Goal: Task Accomplishment & Management: Manage account settings

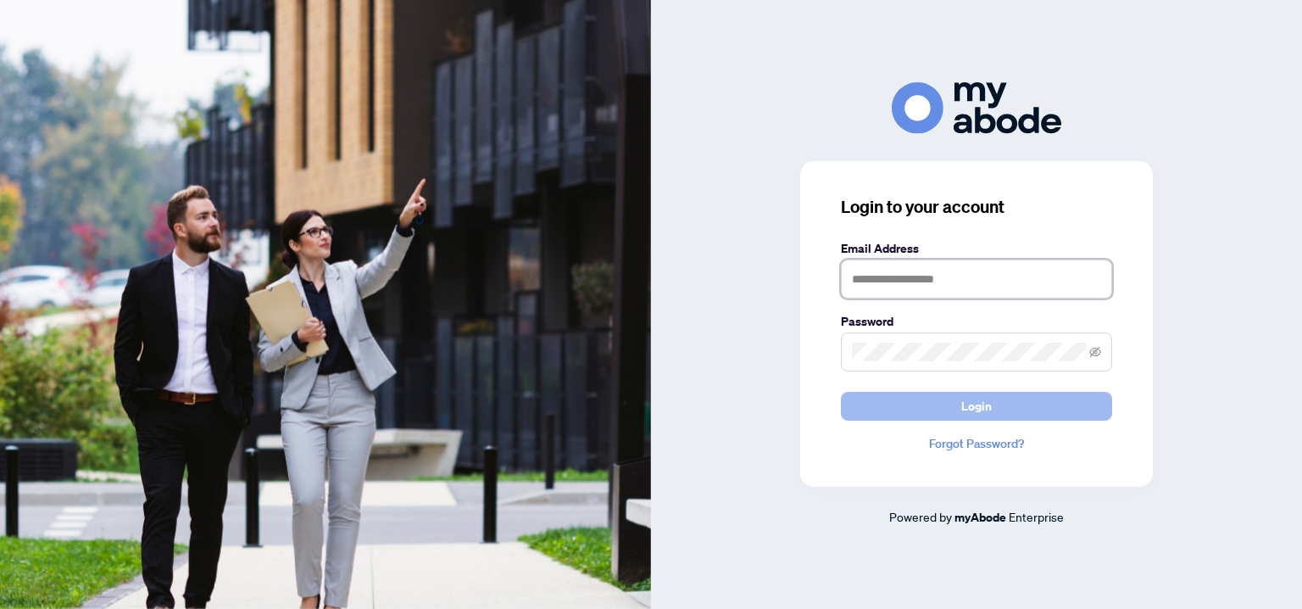
type input "**********"
click at [987, 409] on span "Login" at bounding box center [976, 405] width 31 height 27
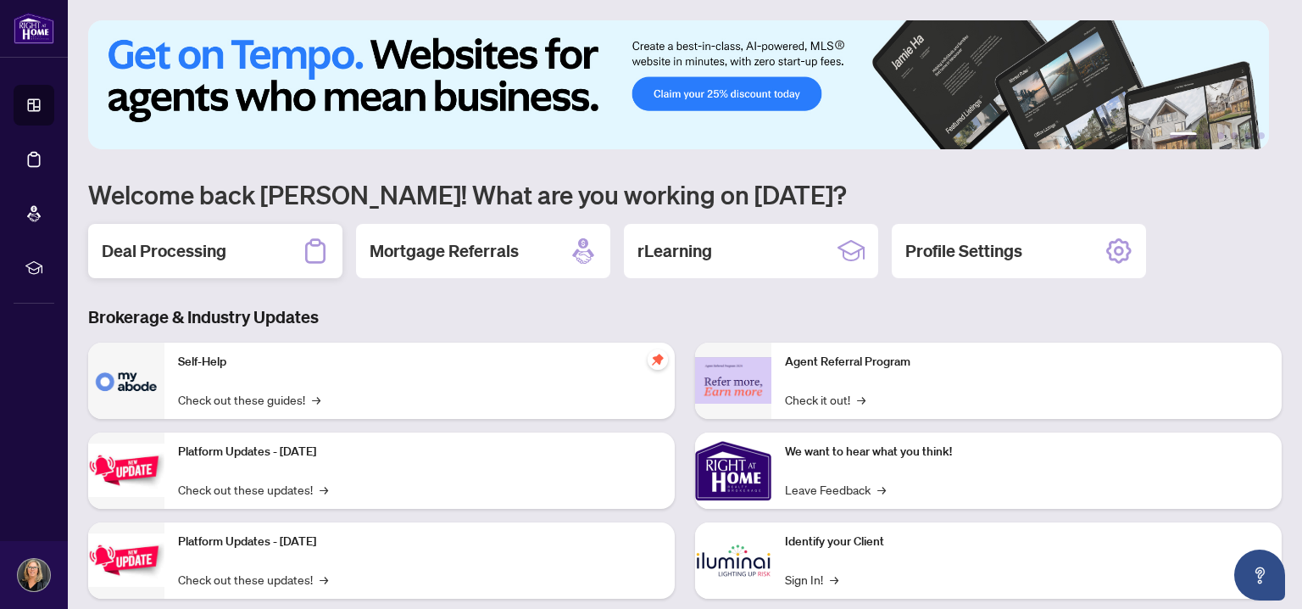
click at [167, 252] on h2 "Deal Processing" at bounding box center [164, 251] width 125 height 24
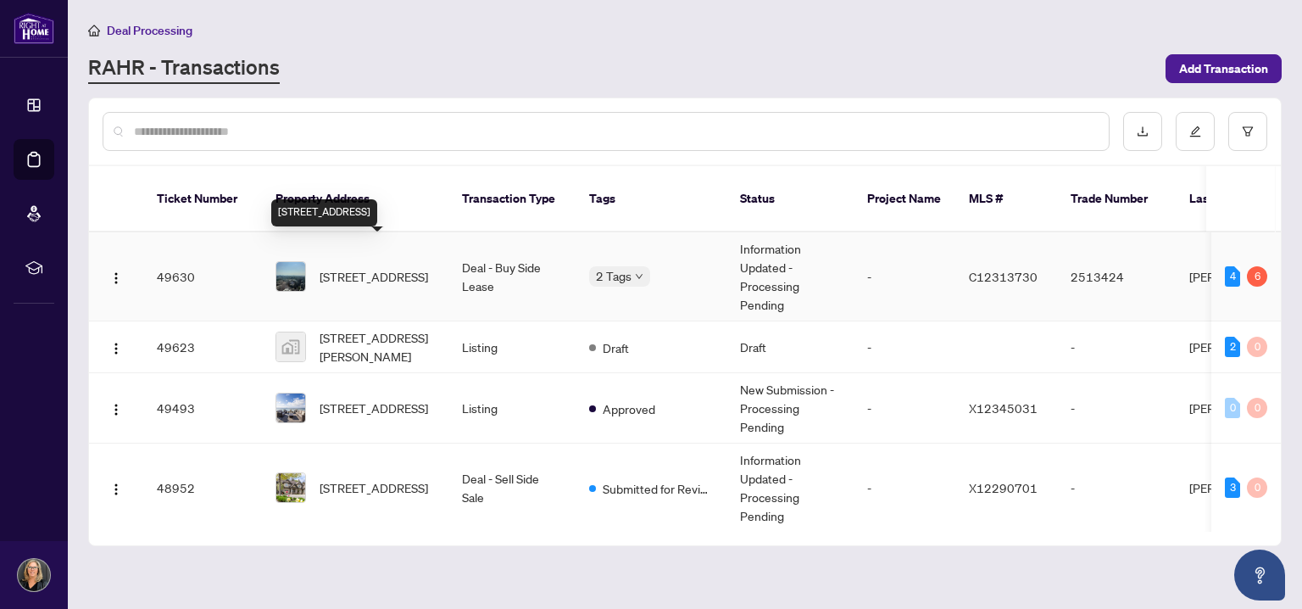
click at [374, 267] on span "5002-8 Cumberland St, Toronto, Ontario M4W 0B6, Canada" at bounding box center [374, 276] width 108 height 19
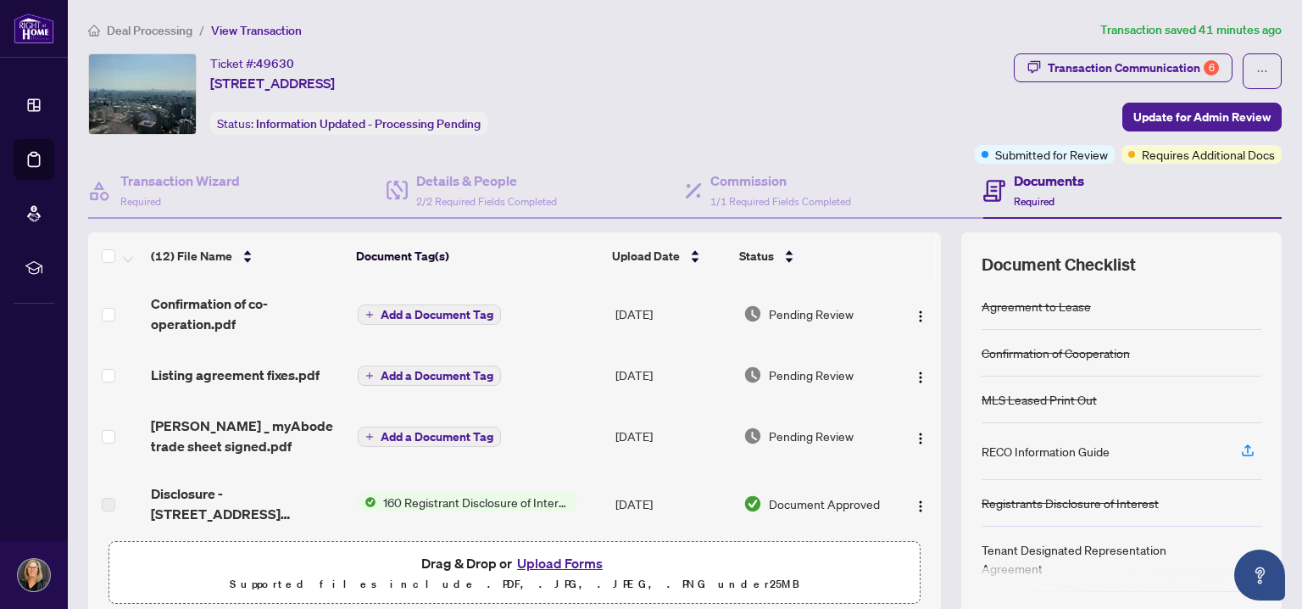
click at [545, 446] on td "Add a Document Tag" at bounding box center [480, 436] width 258 height 68
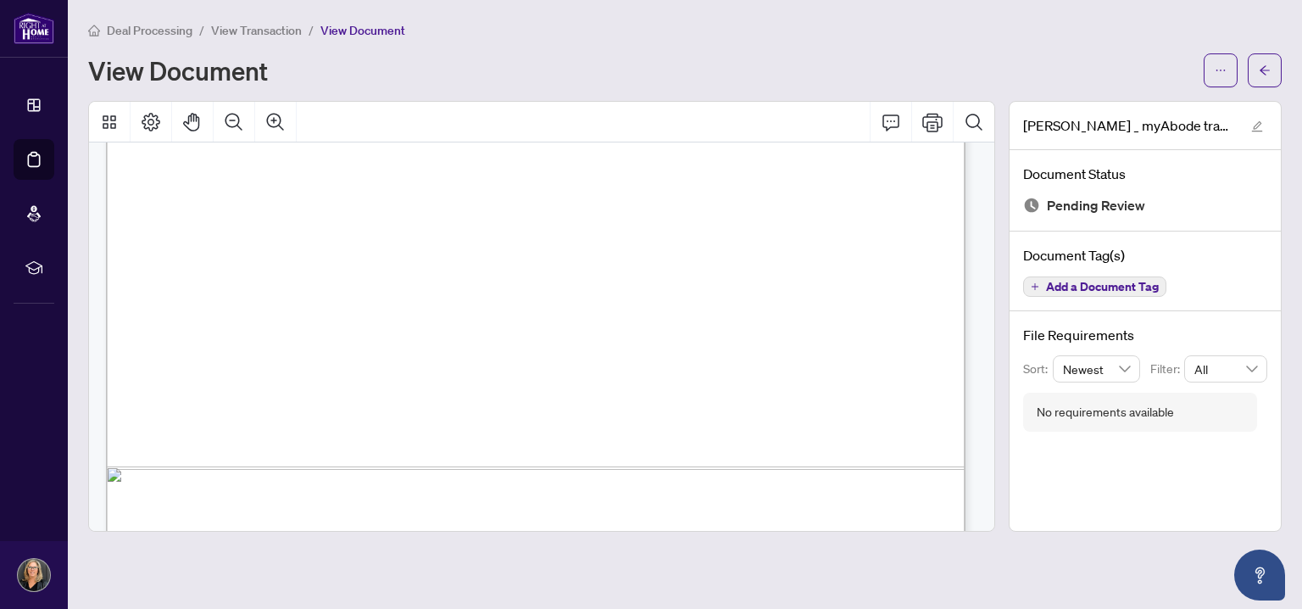
scroll to position [756, 0]
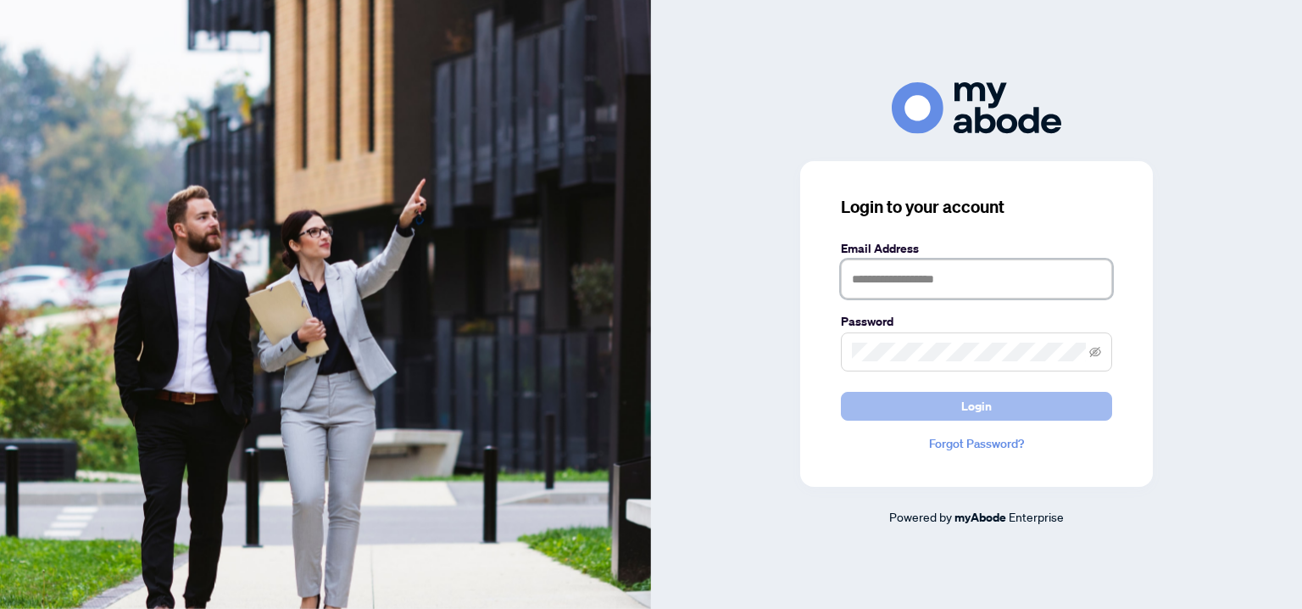
type input "**********"
click at [978, 409] on span "Login" at bounding box center [976, 405] width 31 height 27
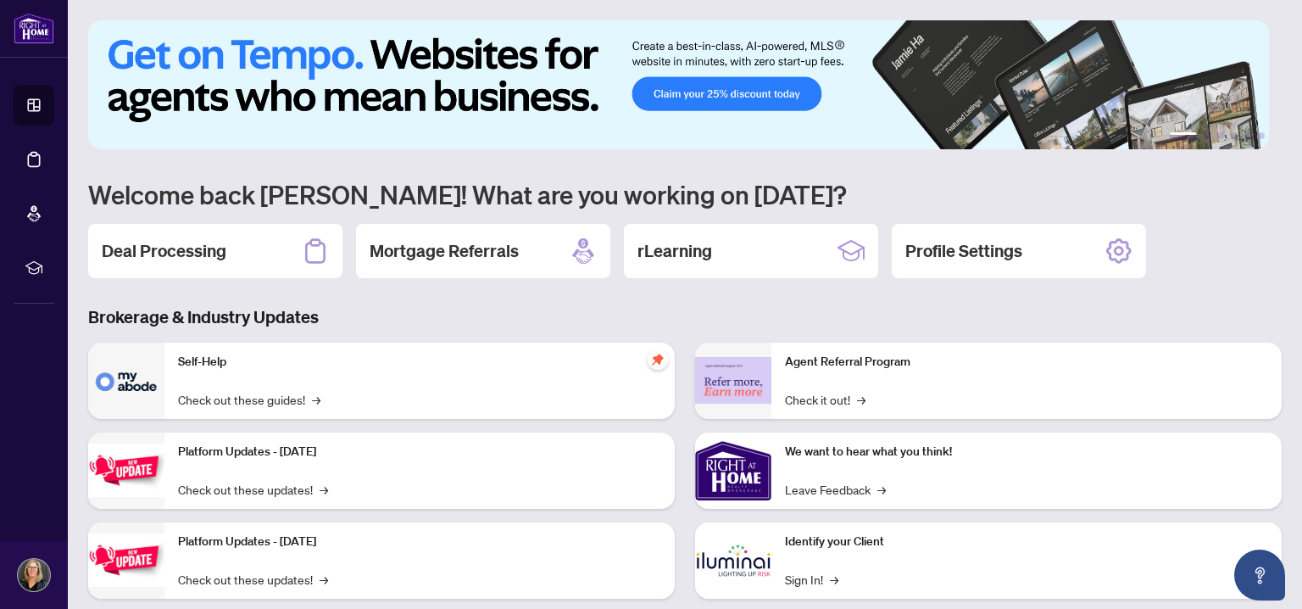
click at [173, 254] on h2 "Deal Processing" at bounding box center [164, 251] width 125 height 24
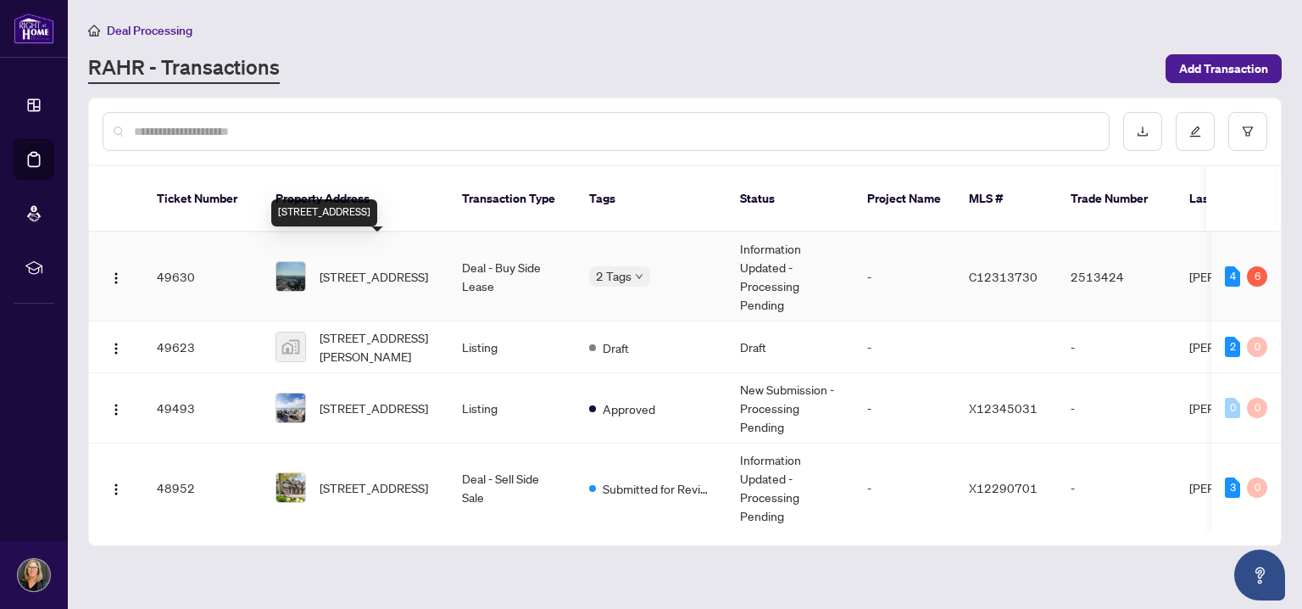
click at [361, 267] on span "5002-8 Cumberland St, Toronto, Ontario M4W 0B6, Canada" at bounding box center [374, 276] width 108 height 19
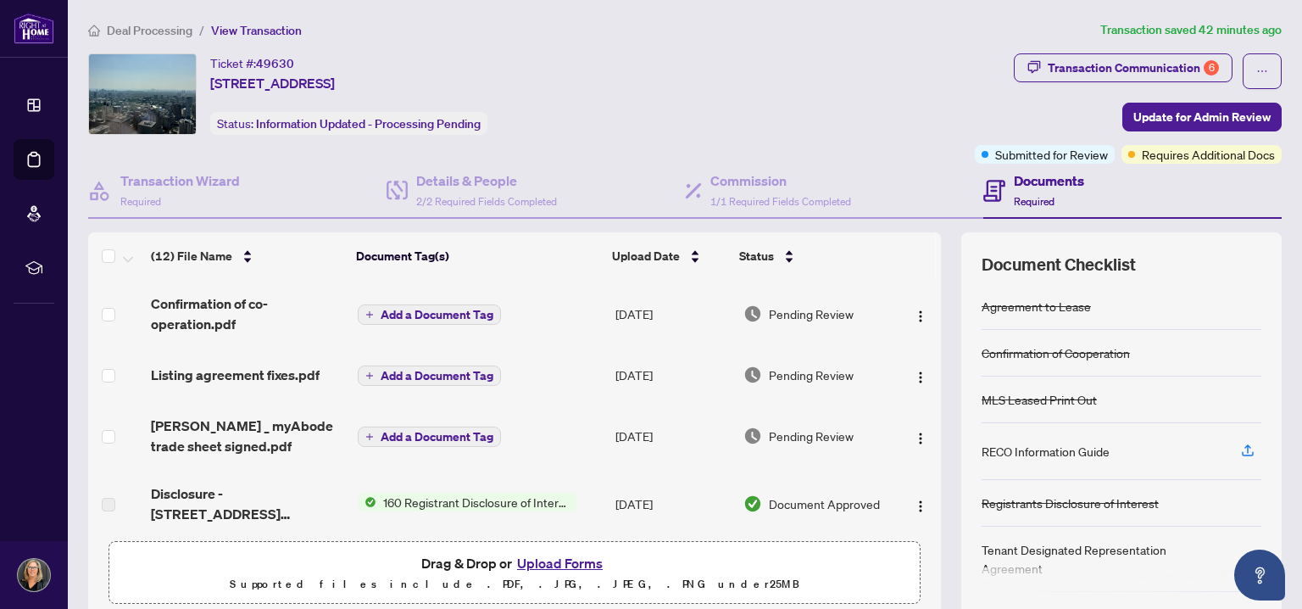
click at [555, 562] on button "Upload Forms" at bounding box center [560, 563] width 96 height 22
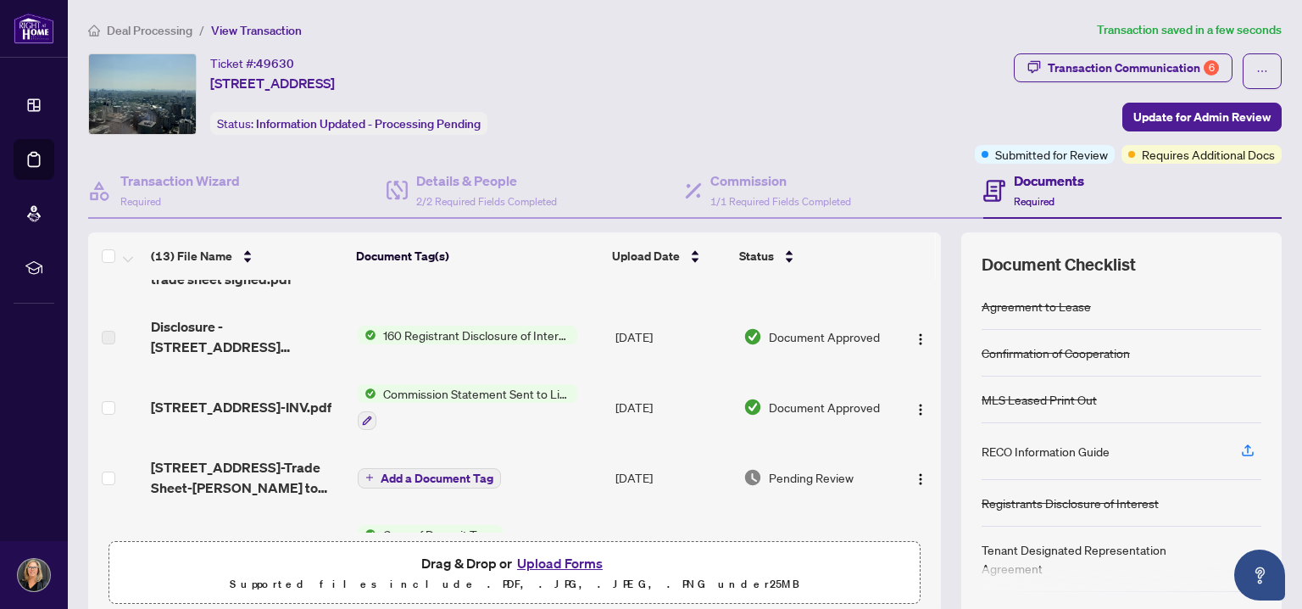
scroll to position [254, 0]
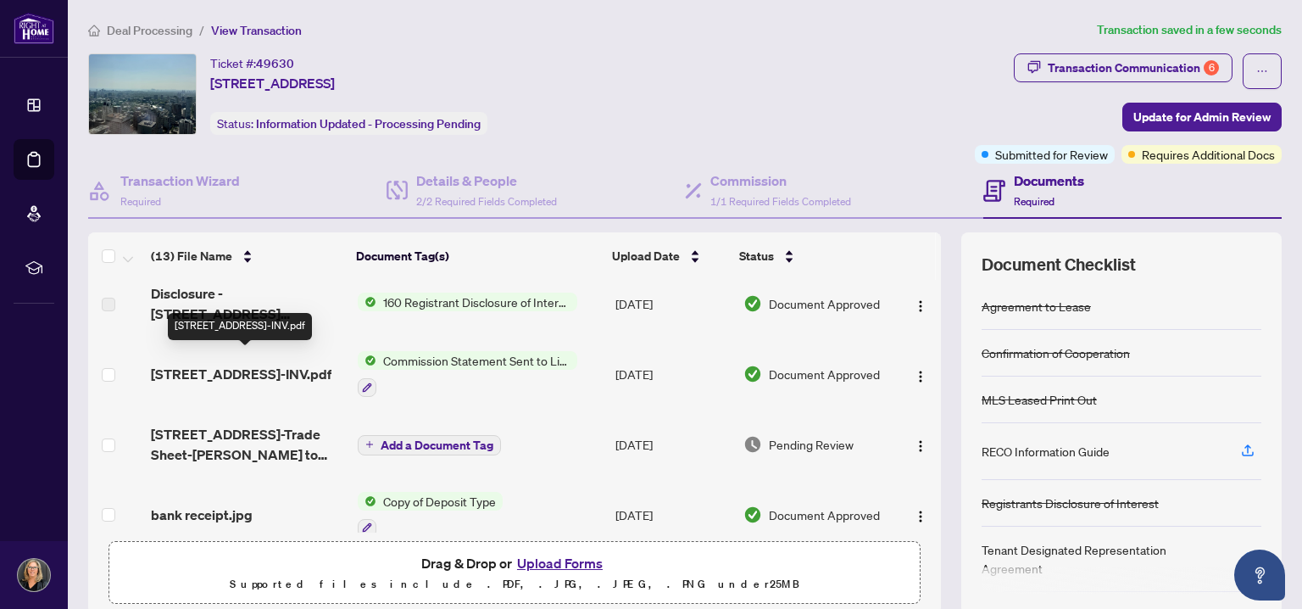
click at [244, 364] on span "8 Cumberland St 5002-INV.pdf" at bounding box center [241, 374] width 181 height 20
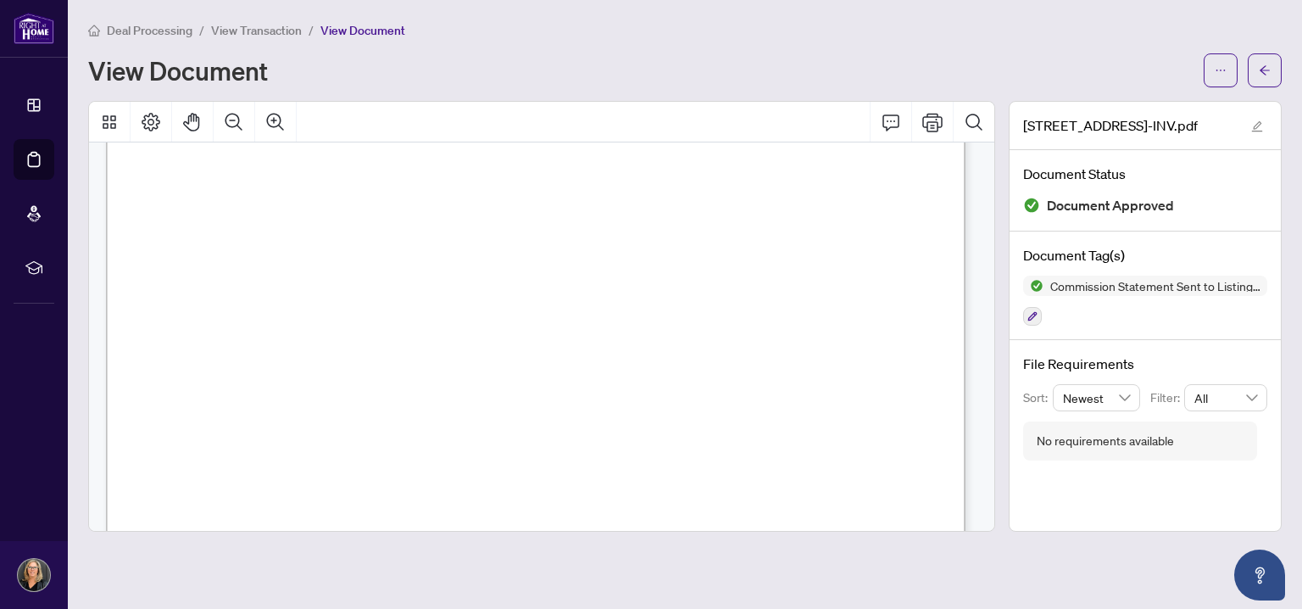
scroll to position [170, 0]
click at [892, 127] on icon "Comment" at bounding box center [891, 122] width 20 height 20
click at [281, 26] on span "View Transaction" at bounding box center [256, 30] width 91 height 15
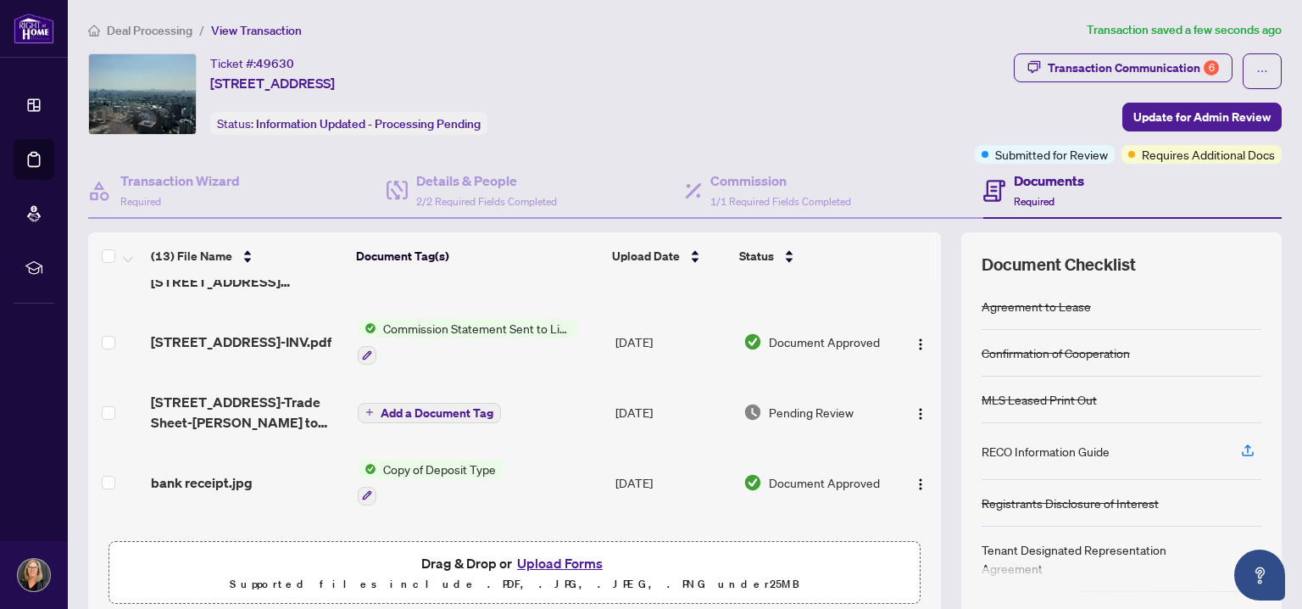
scroll to position [254, 0]
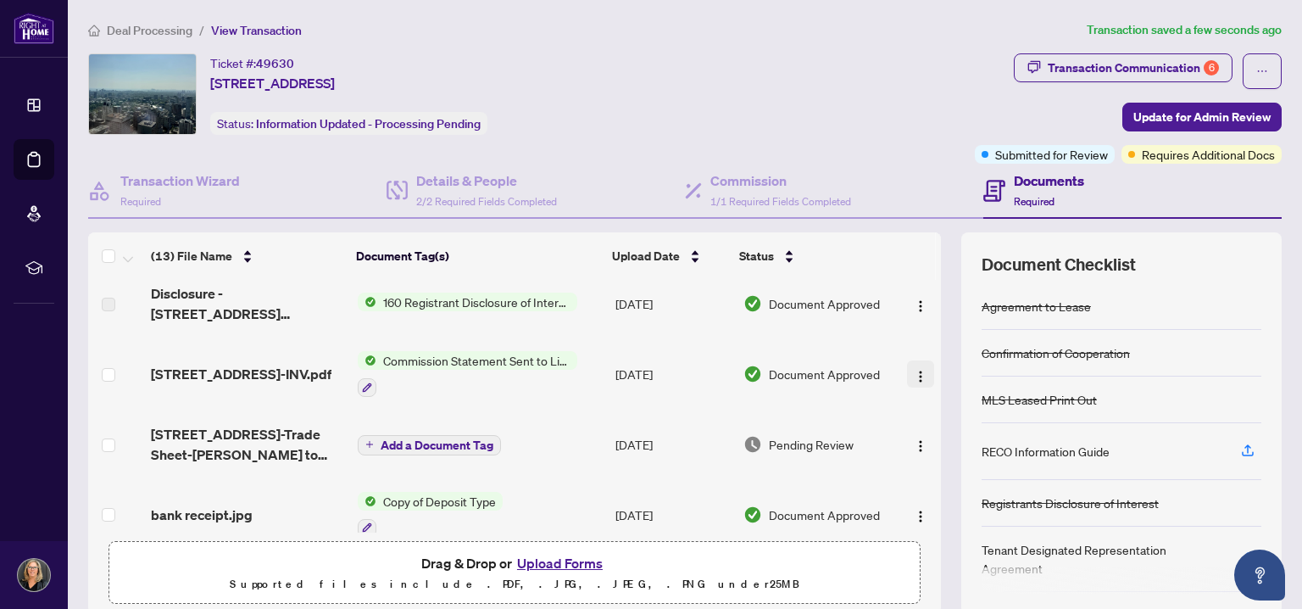
click at [914, 375] on img "button" at bounding box center [921, 377] width 14 height 14
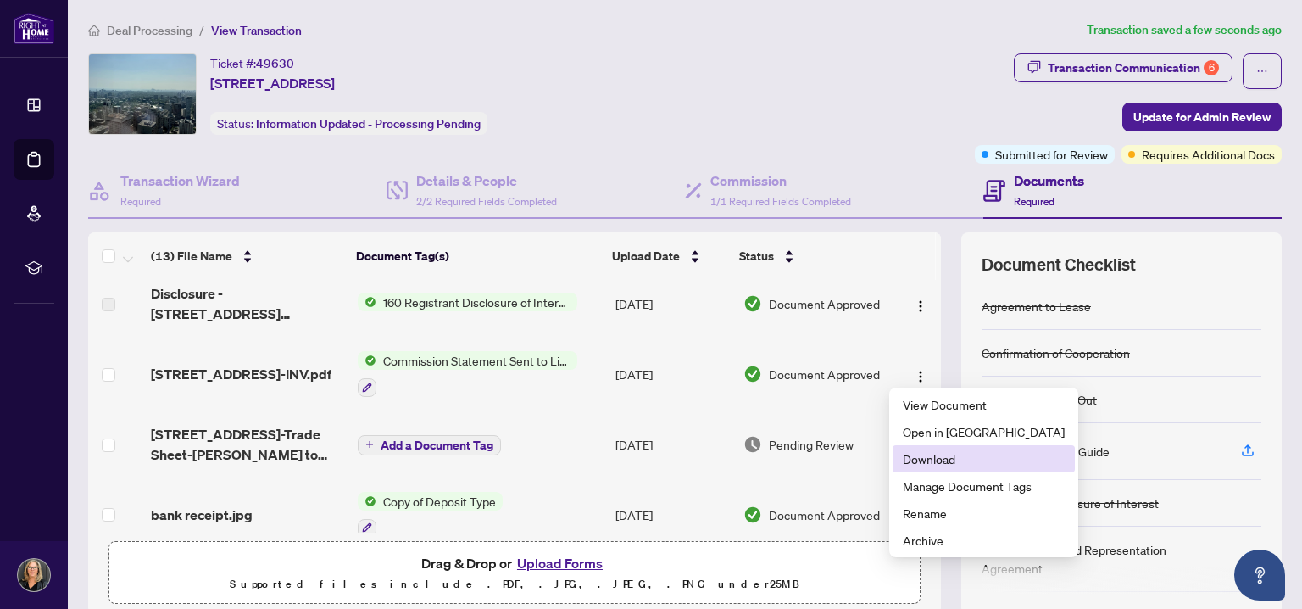
click at [929, 455] on span "Download" at bounding box center [984, 458] width 162 height 19
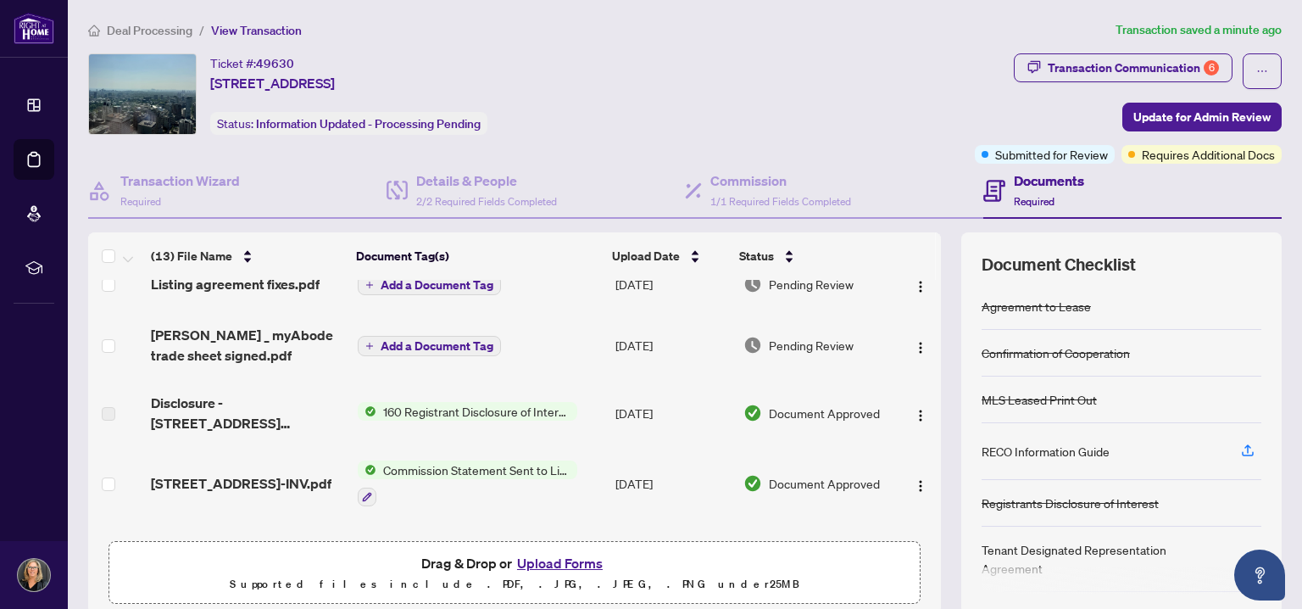
scroll to position [170, 0]
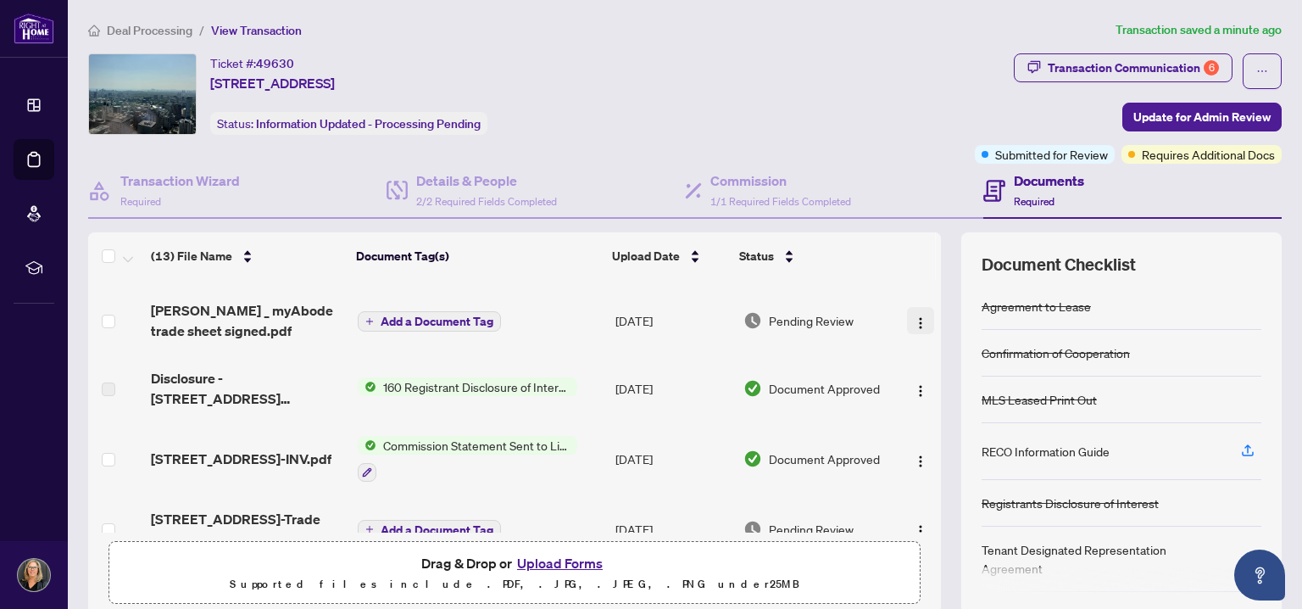
click at [914, 321] on img "button" at bounding box center [921, 323] width 14 height 14
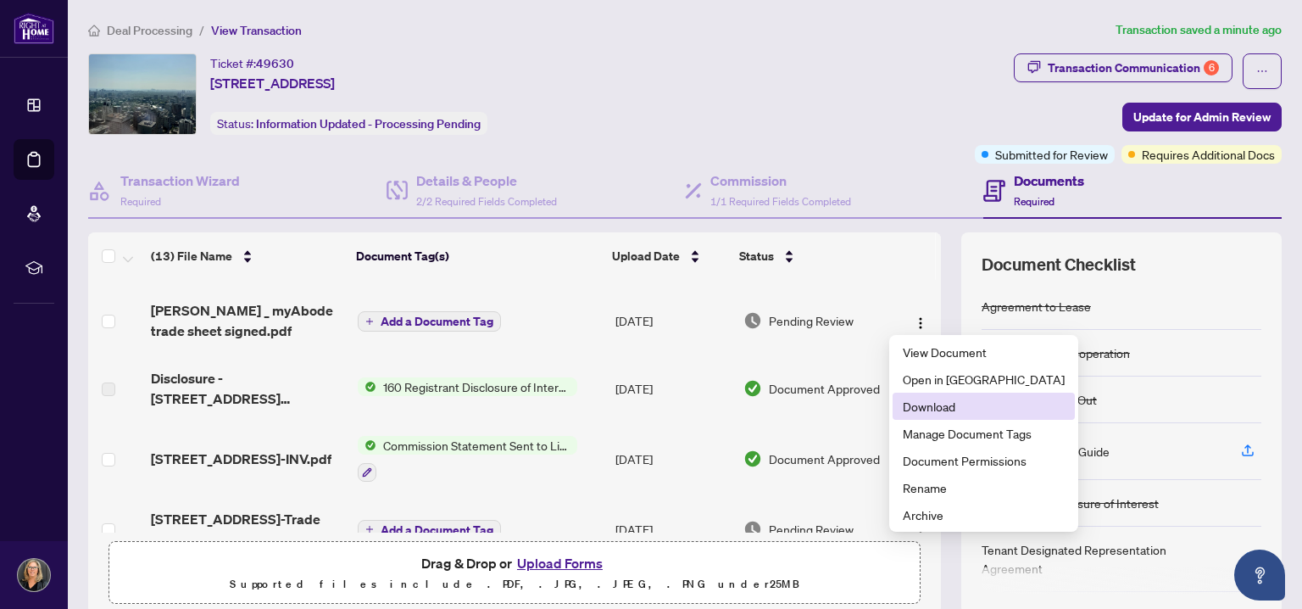
click at [927, 407] on span "Download" at bounding box center [984, 406] width 162 height 19
